Goal: Information Seeking & Learning: Learn about a topic

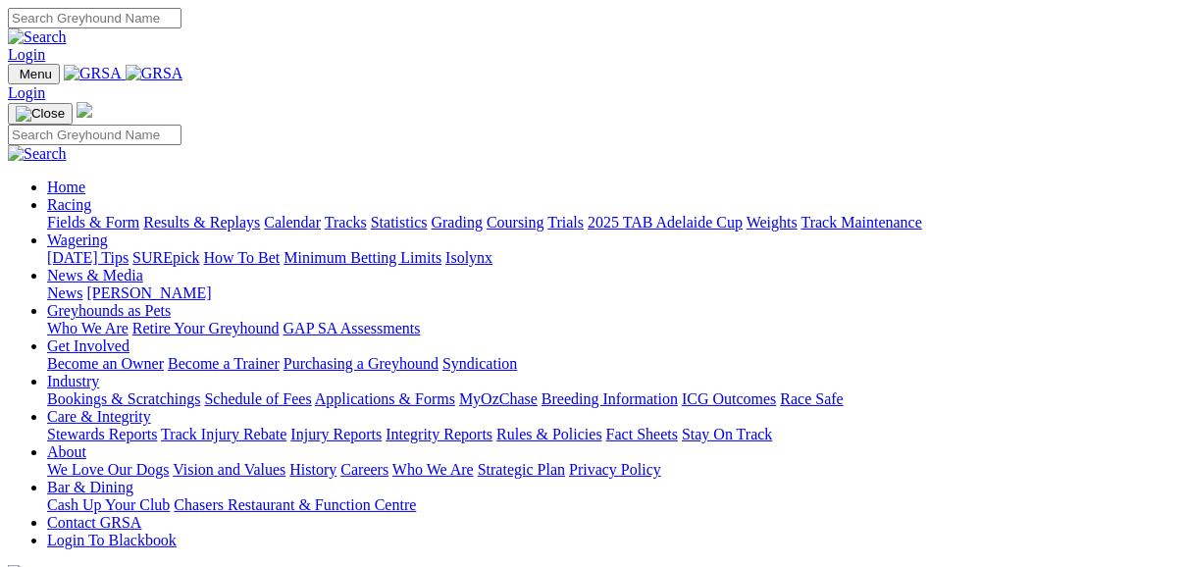
click at [91, 196] on link "Racing" at bounding box center [69, 204] width 44 height 17
click at [110, 214] on link "Fields & Form" at bounding box center [93, 222] width 92 height 17
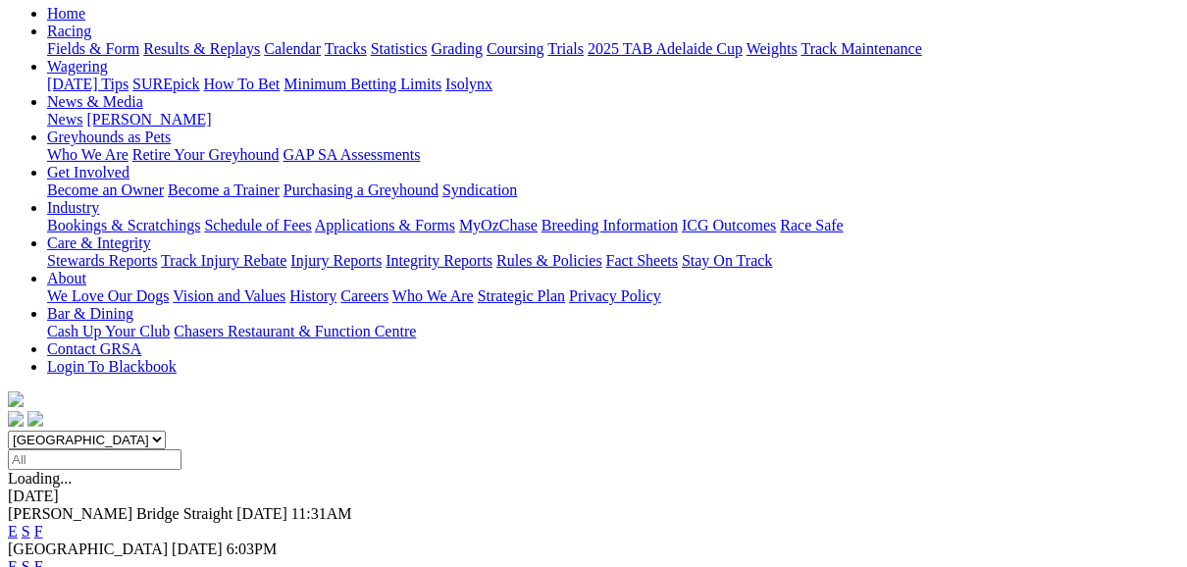
scroll to position [235, 0]
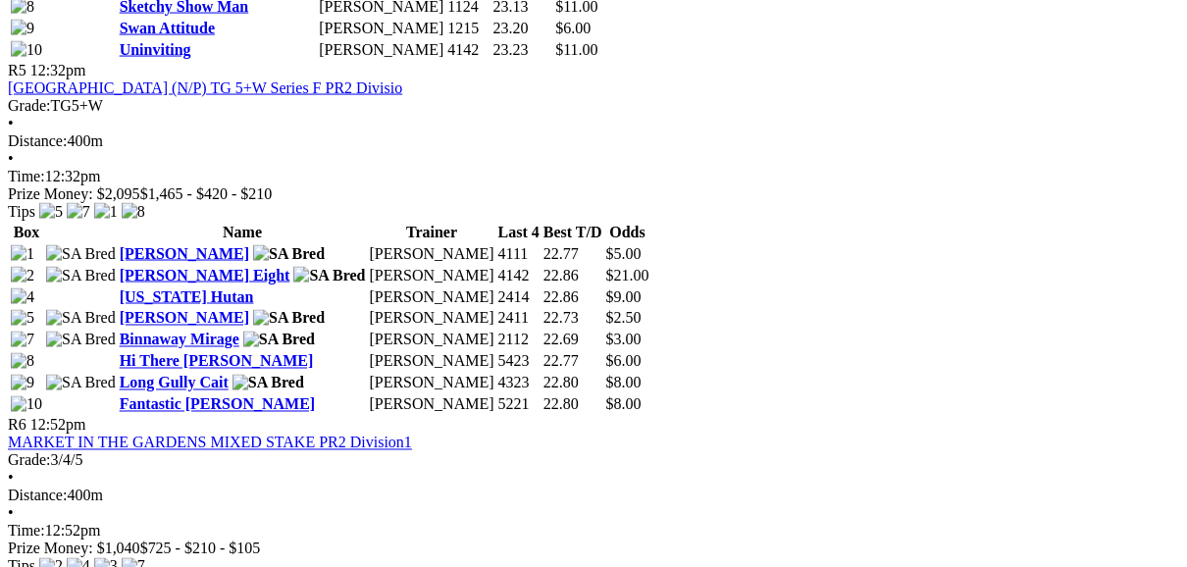
scroll to position [2118, 0]
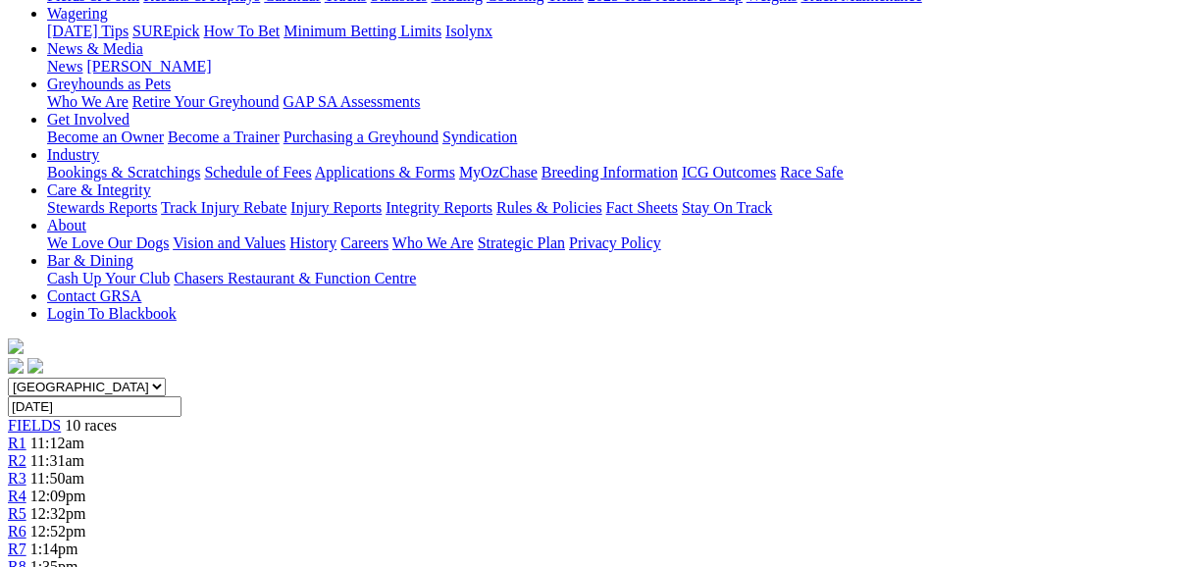
scroll to position [235, 0]
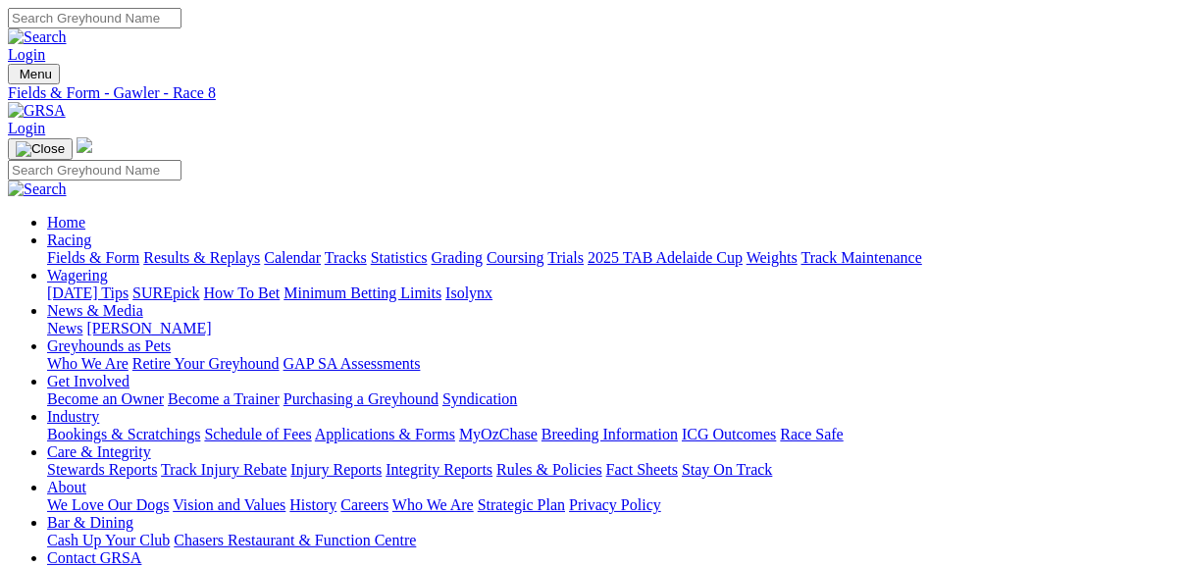
click at [57, 249] on link "Fields & Form" at bounding box center [93, 257] width 92 height 17
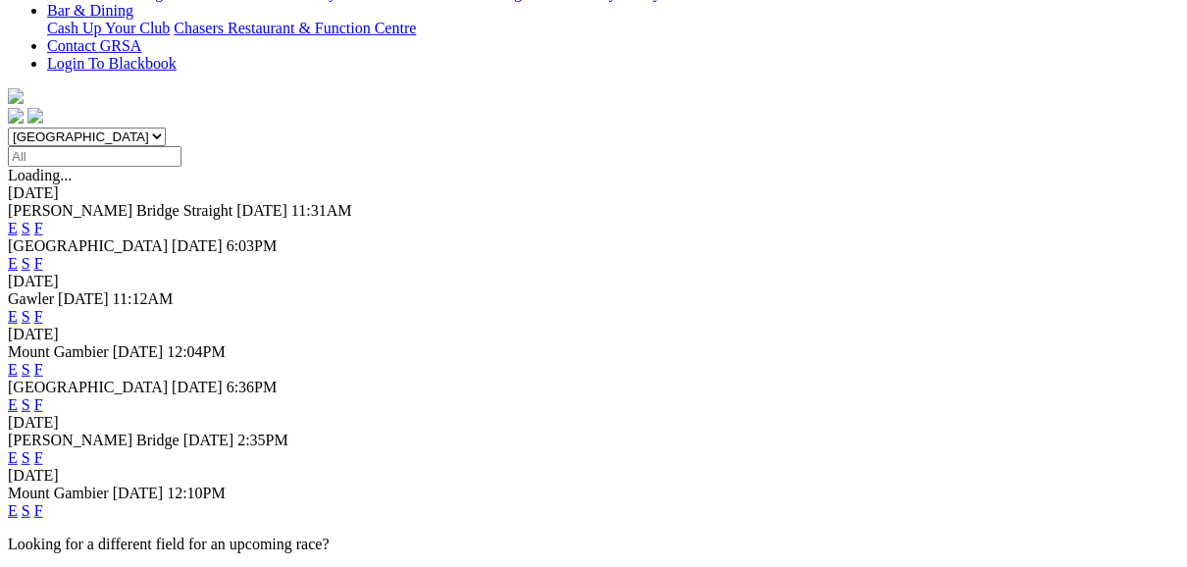
scroll to position [549, 0]
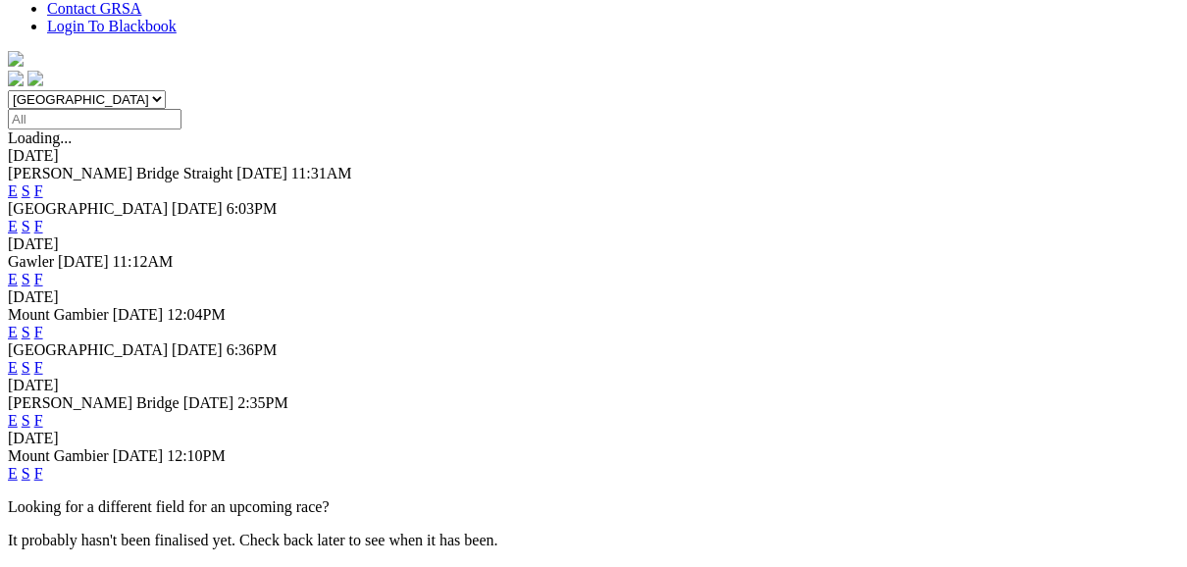
click at [43, 359] on link "F" at bounding box center [38, 367] width 9 height 17
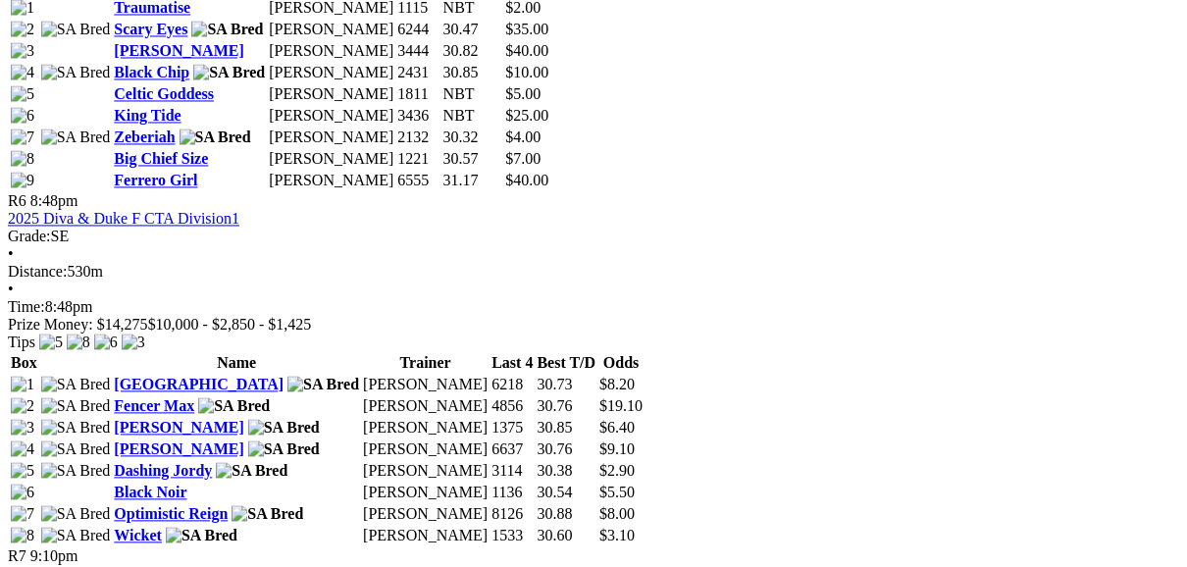
scroll to position [2511, 0]
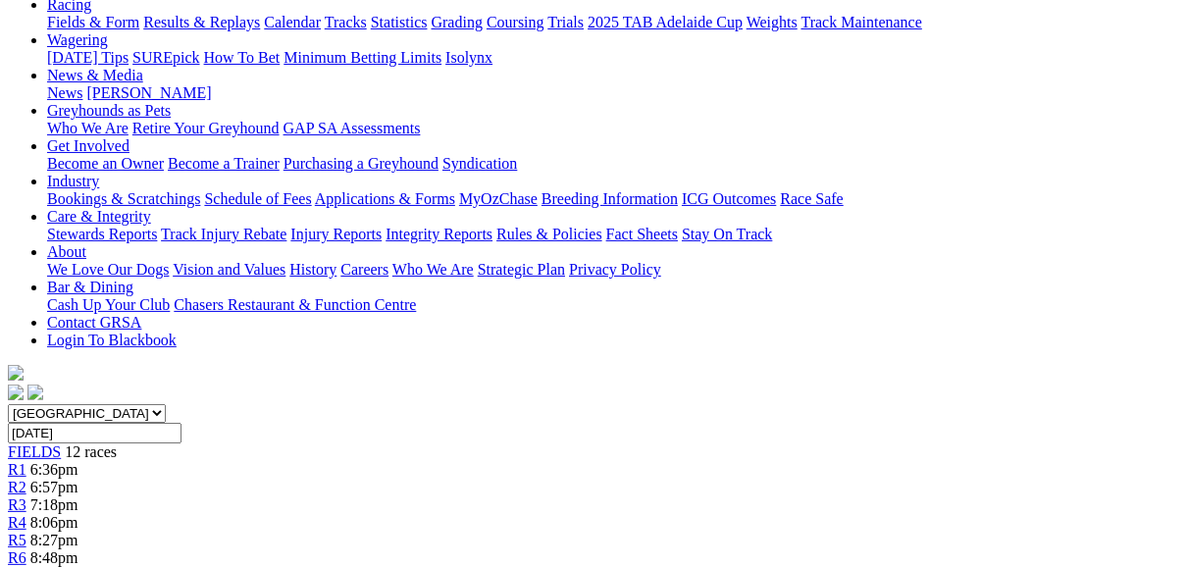
scroll to position [157, 0]
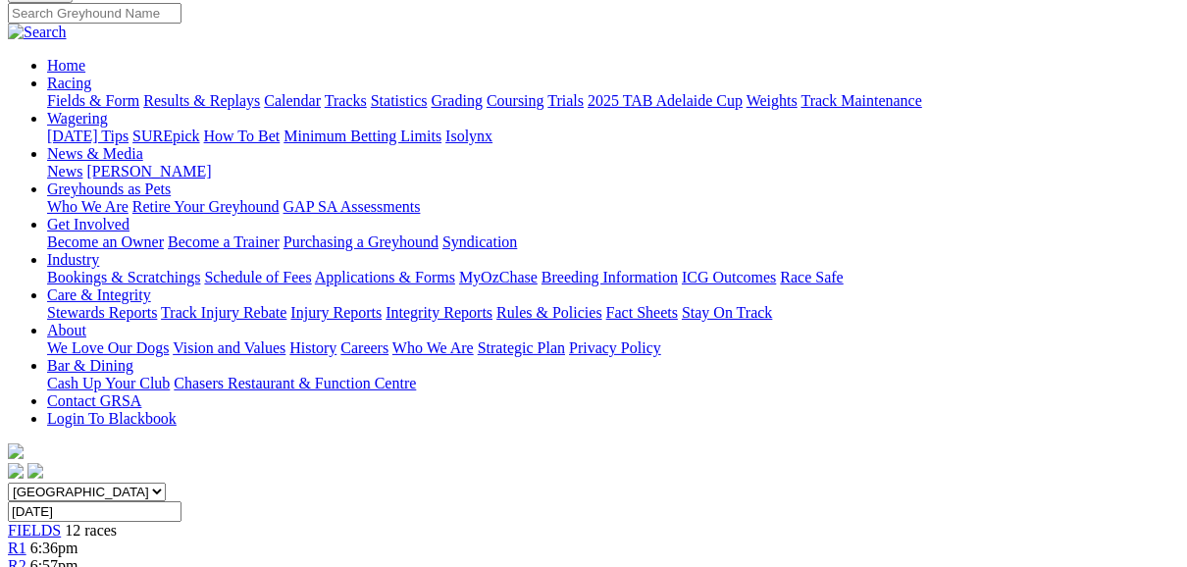
click at [26, 539] on span "R1" at bounding box center [17, 547] width 19 height 17
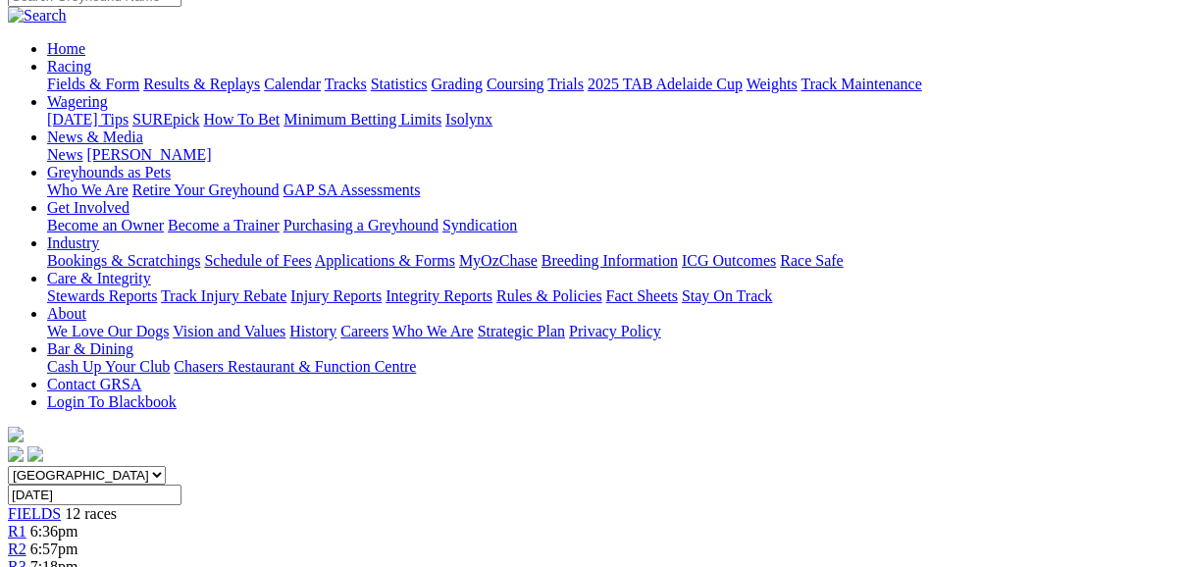
scroll to position [157, 0]
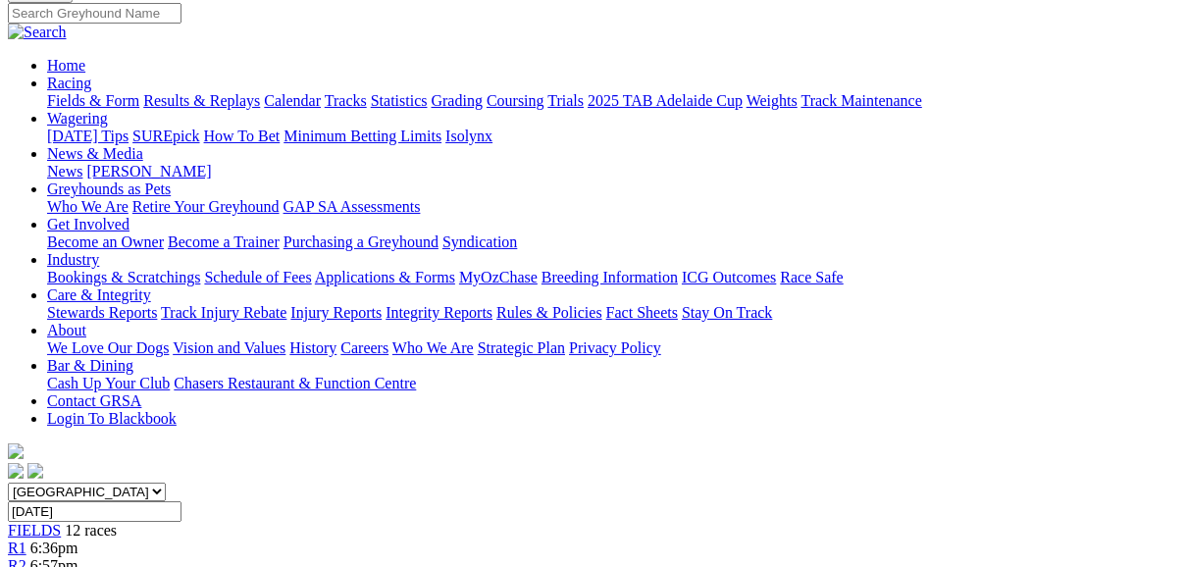
click at [26, 557] on span "R2" at bounding box center [17, 565] width 19 height 17
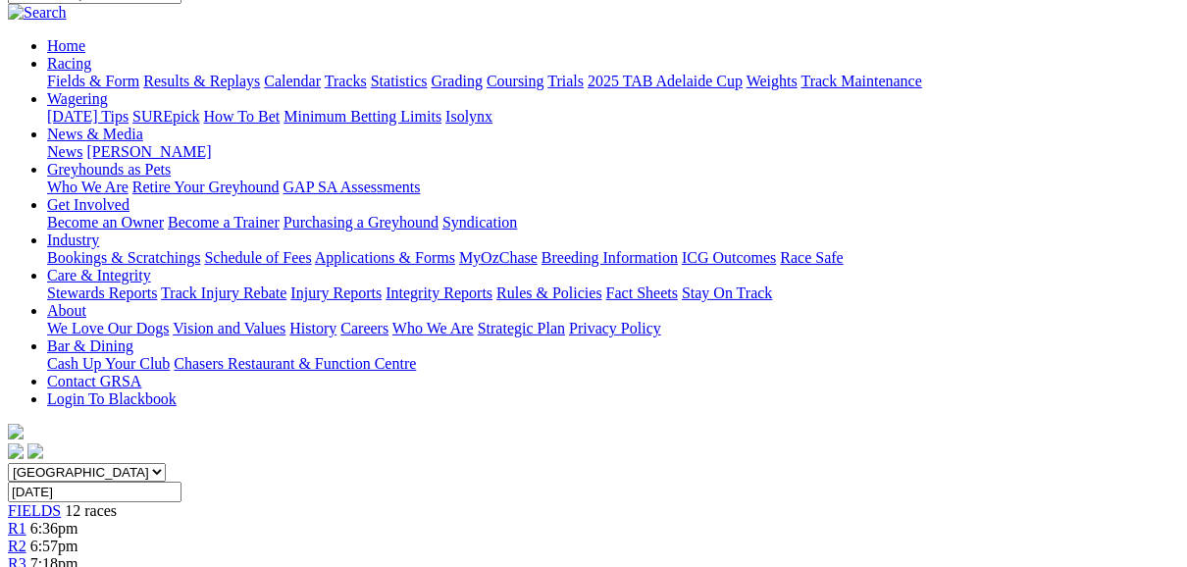
scroll to position [157, 0]
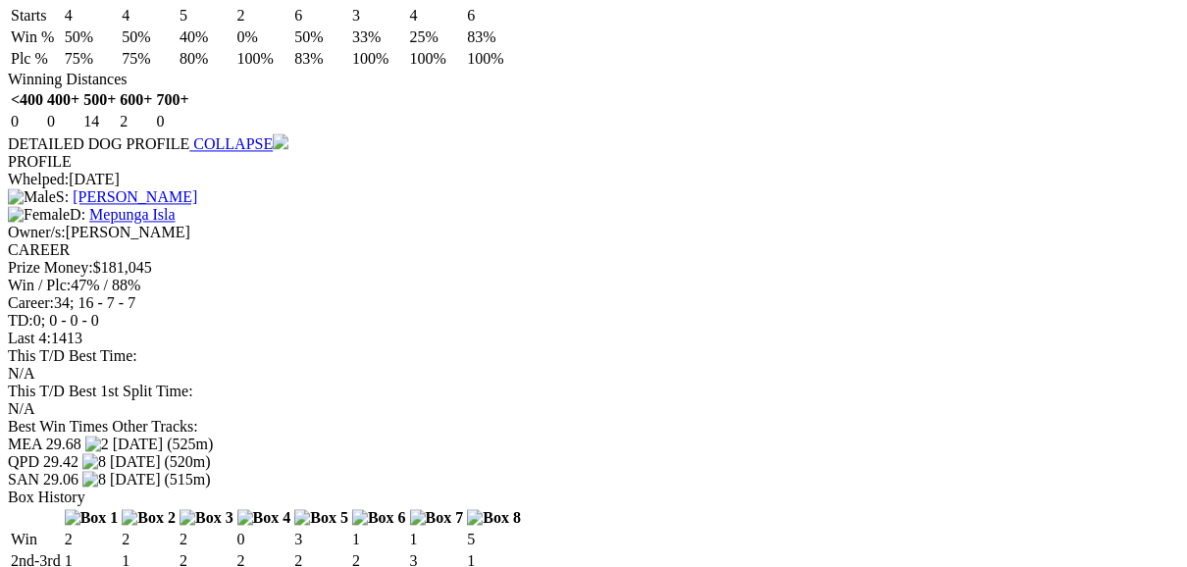
scroll to position [2668, 0]
